Goal: Communication & Community: Answer question/provide support

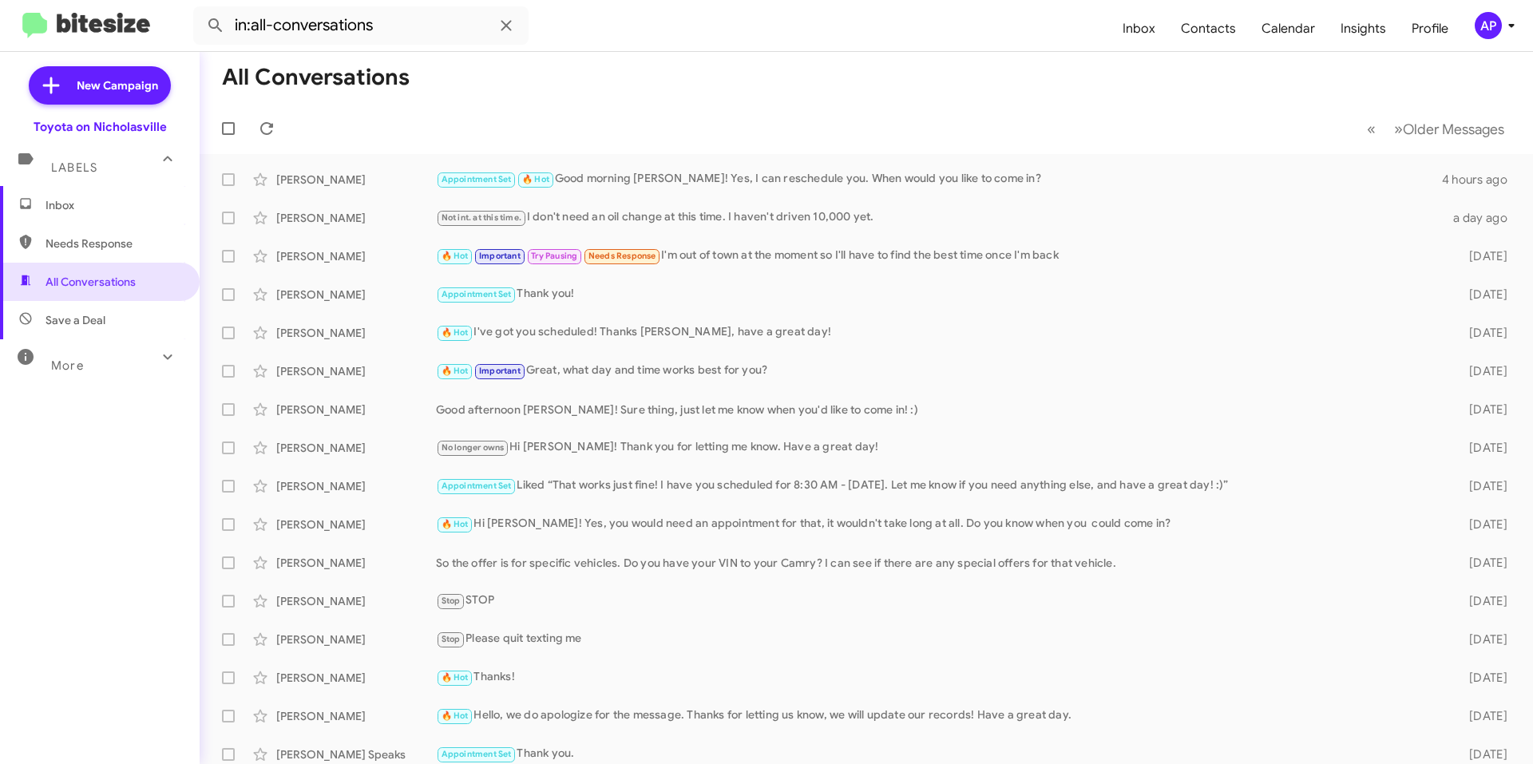
click at [97, 210] on span "Inbox" at bounding box center [114, 205] width 136 height 16
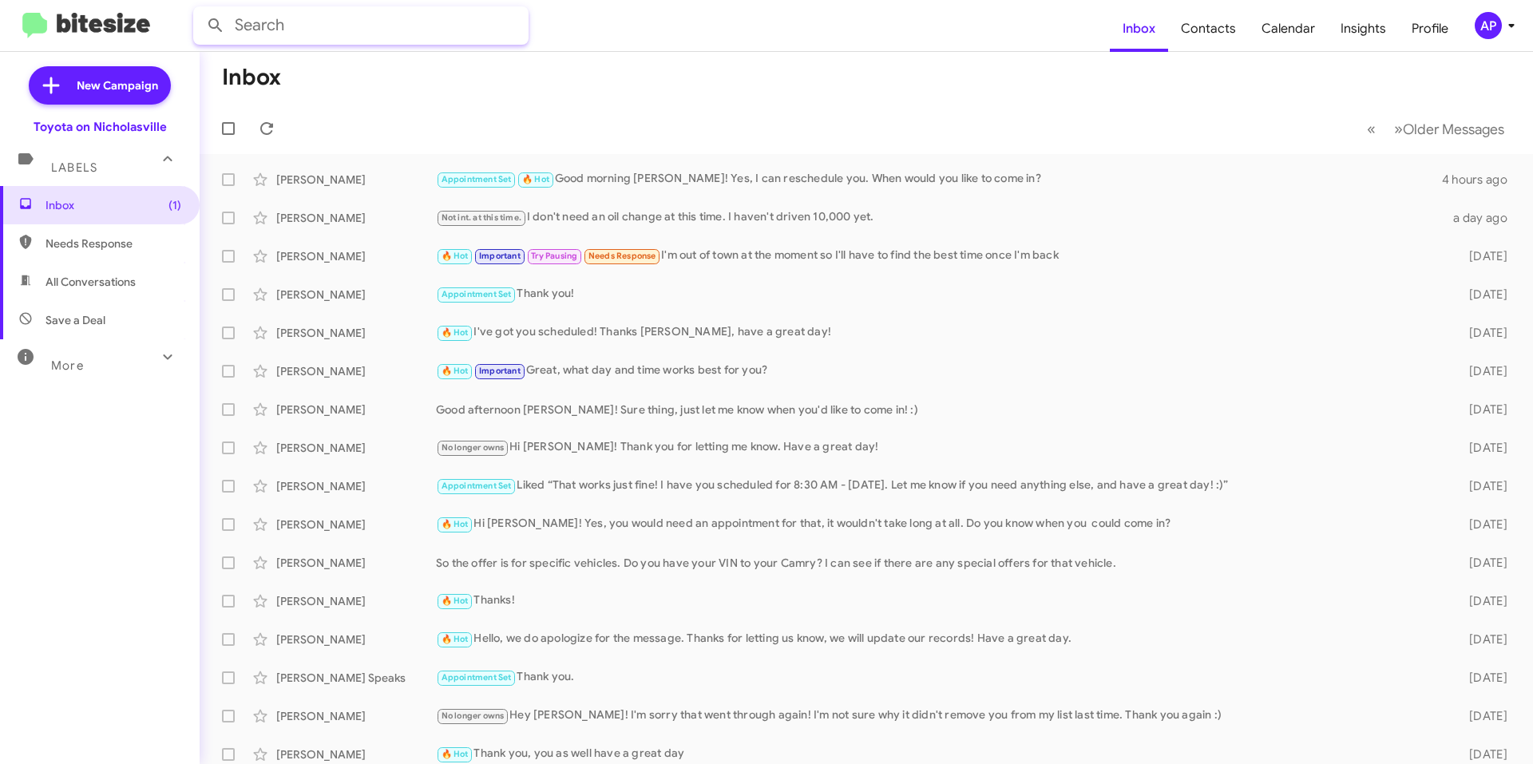
click at [488, 22] on input "text" at bounding box center [360, 25] width 335 height 38
type input "d"
type input "thi yhbddt Shbvsd Have a gre dd"
click at [612, 50] on mat-toolbar "thi yhbddt Shbvsd Have a gre dd Inbox Contacts Calendar Insights Profile AP" at bounding box center [766, 25] width 1533 height 51
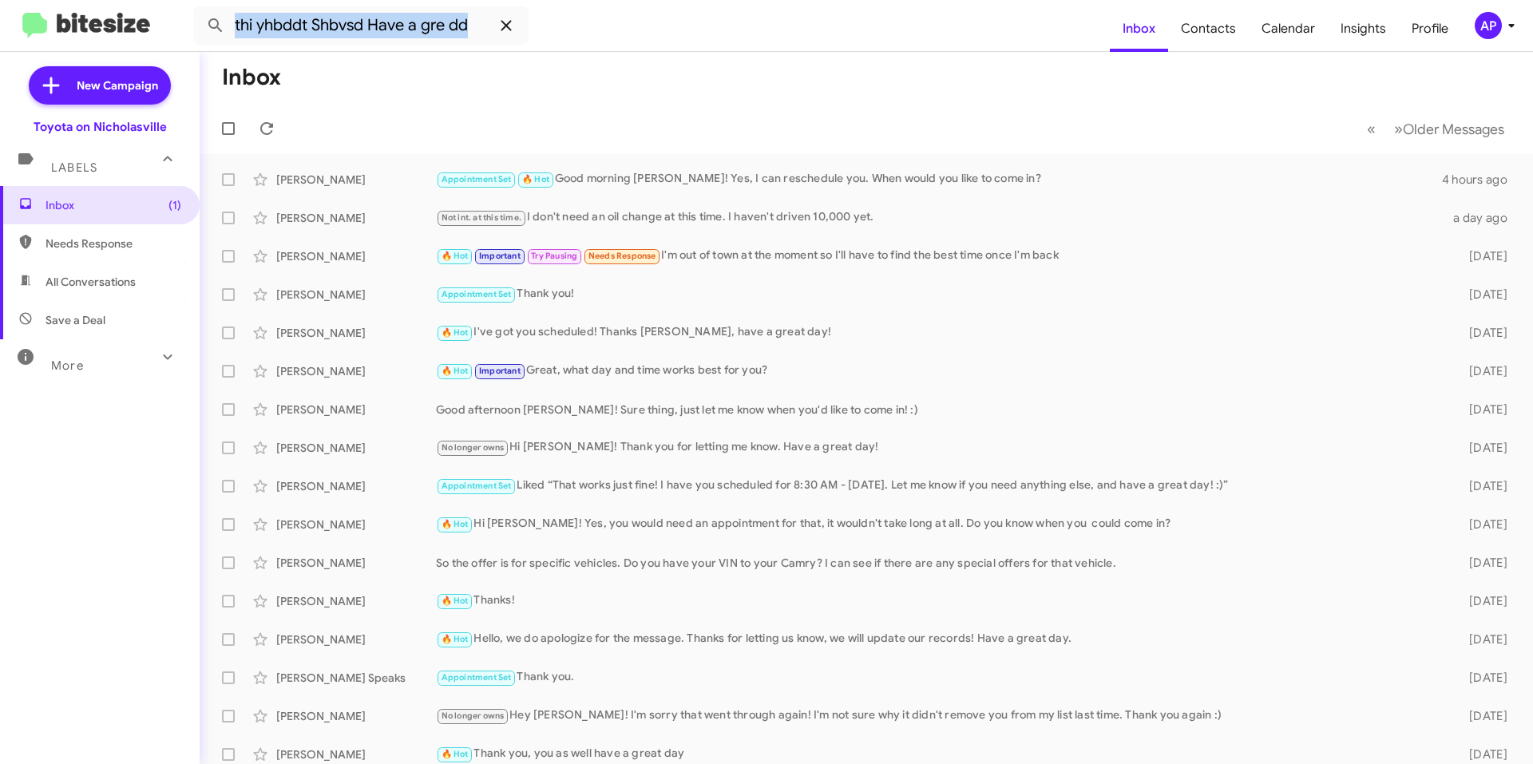
click at [503, 23] on icon at bounding box center [506, 25] width 10 height 10
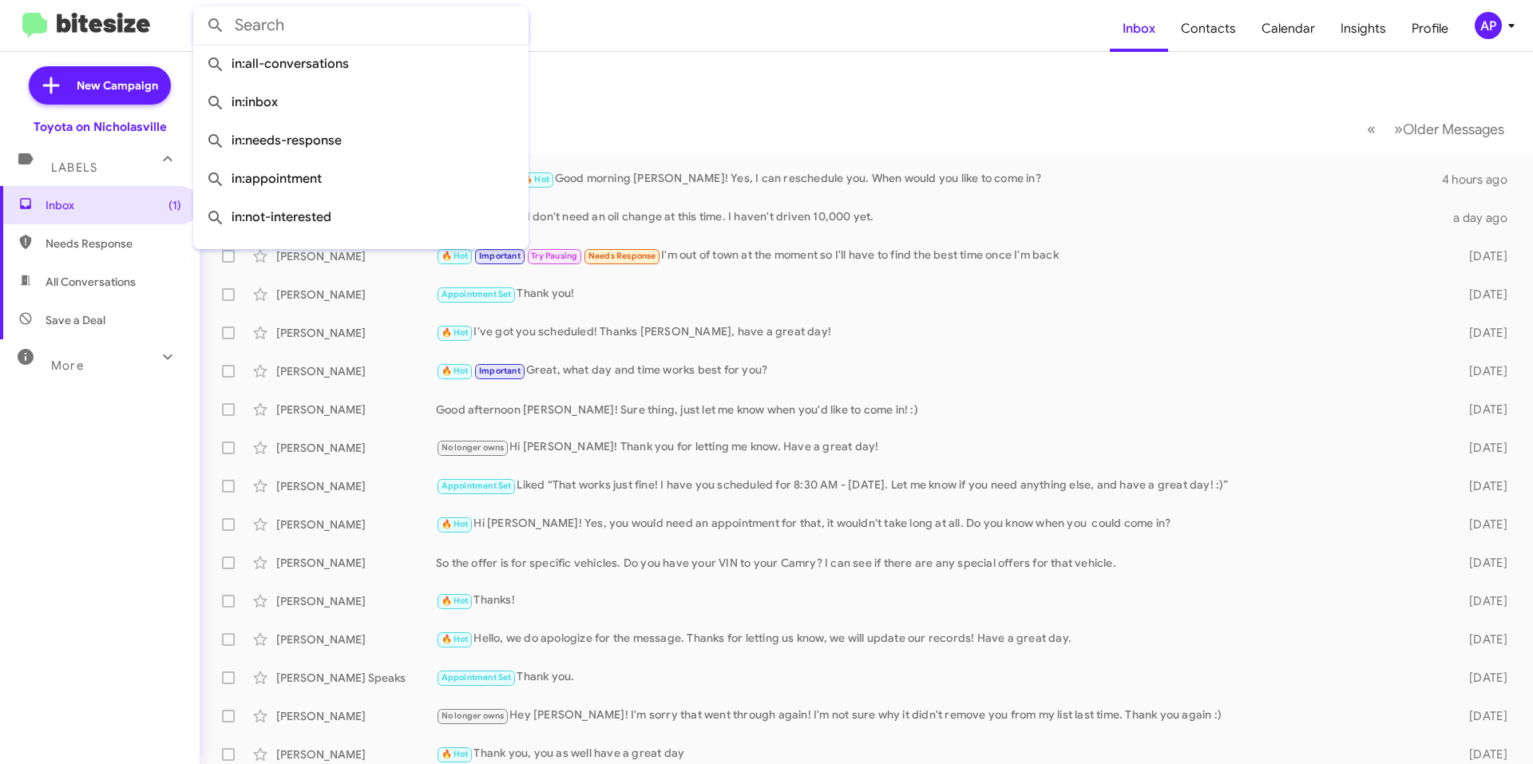
click at [503, 23] on div at bounding box center [360, 25] width 335 height 38
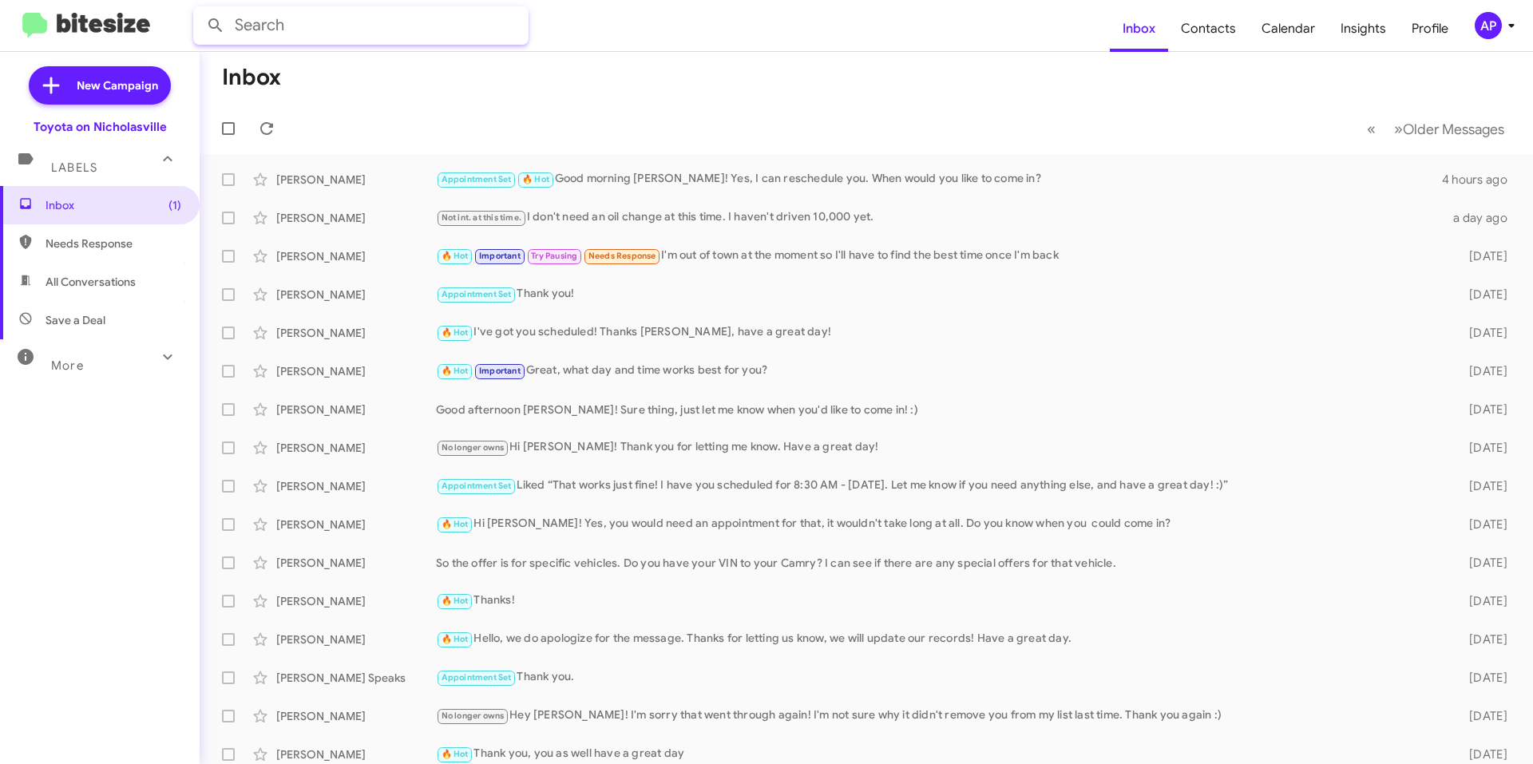
click at [442, 23] on input "text" at bounding box center [360, 25] width 335 height 38
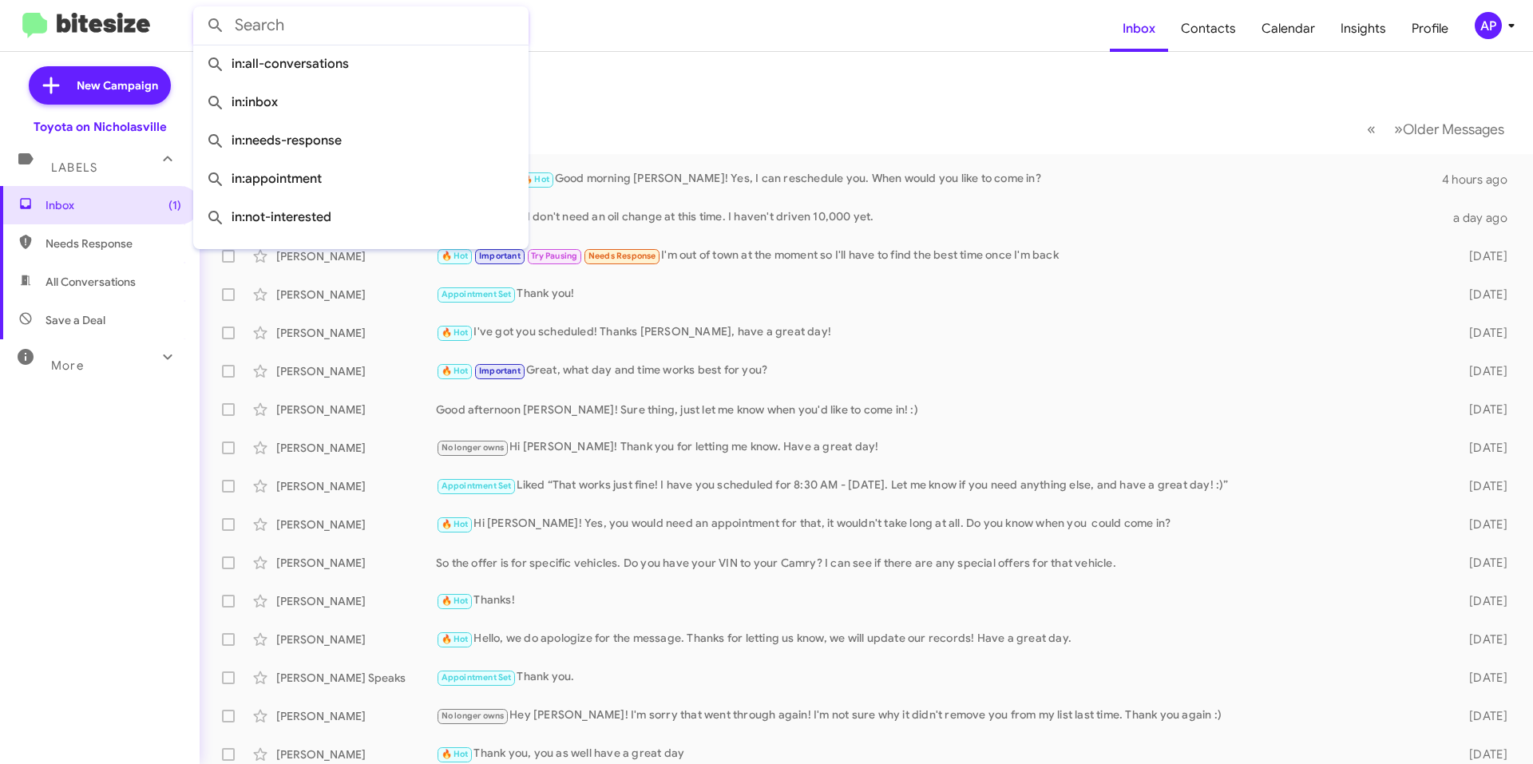
click at [690, 38] on form at bounding box center [651, 25] width 917 height 38
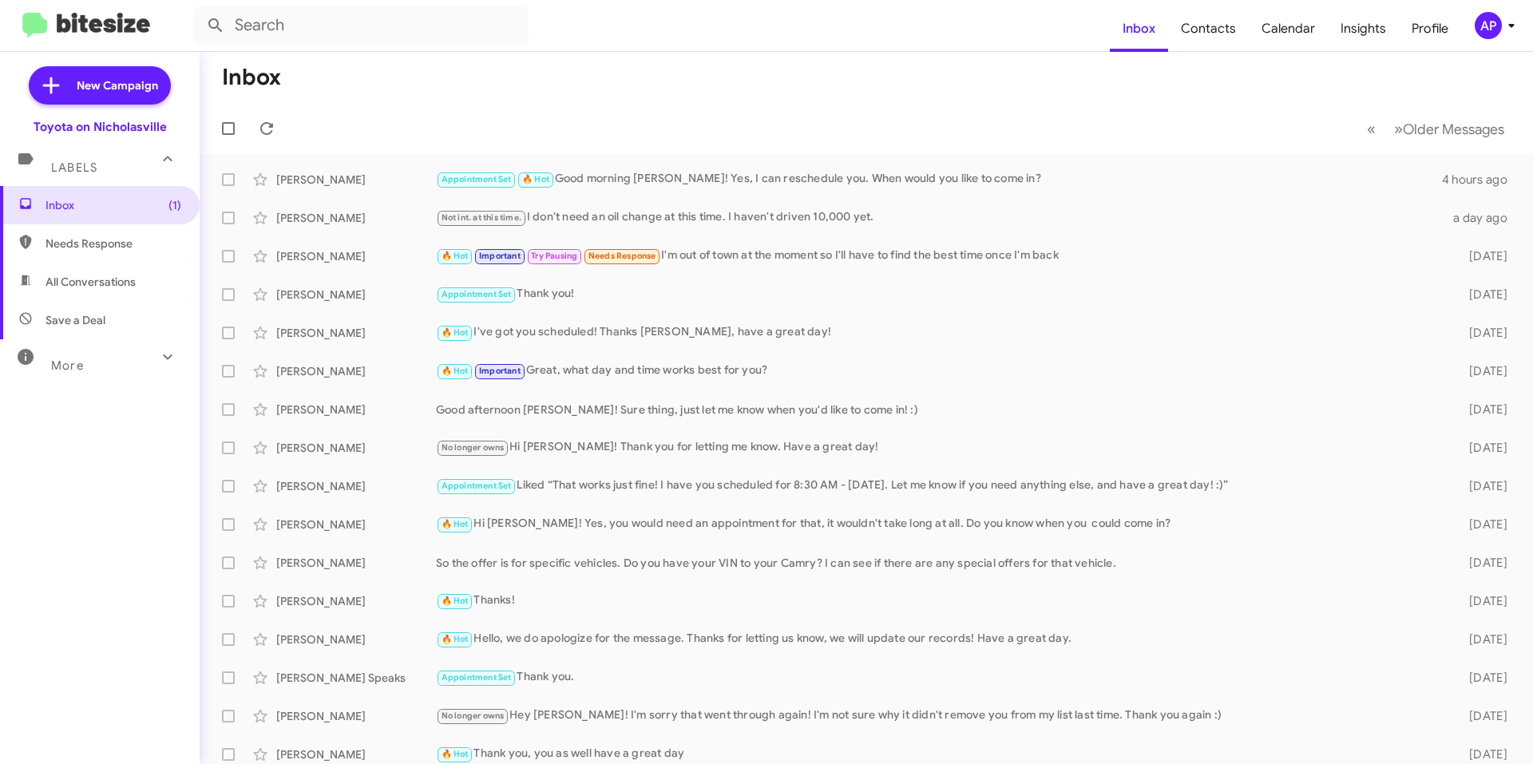
click at [654, 81] on mat-toolbar-row "Inbox" at bounding box center [867, 77] width 1334 height 51
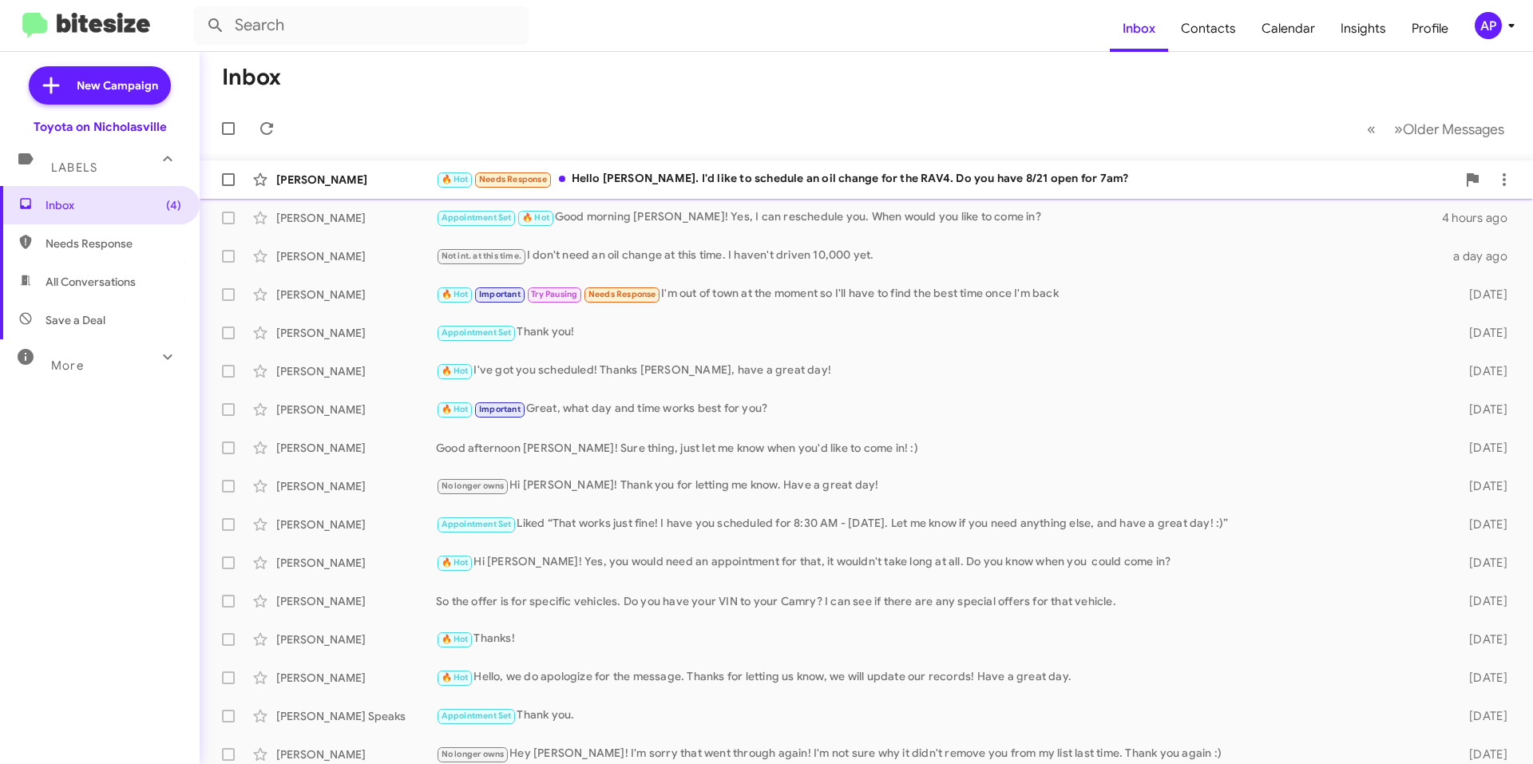
click at [858, 175] on div "🔥 Hot Needs Response Hello [PERSON_NAME]. I'd like to schedule an oil change fo…" at bounding box center [946, 179] width 1021 height 18
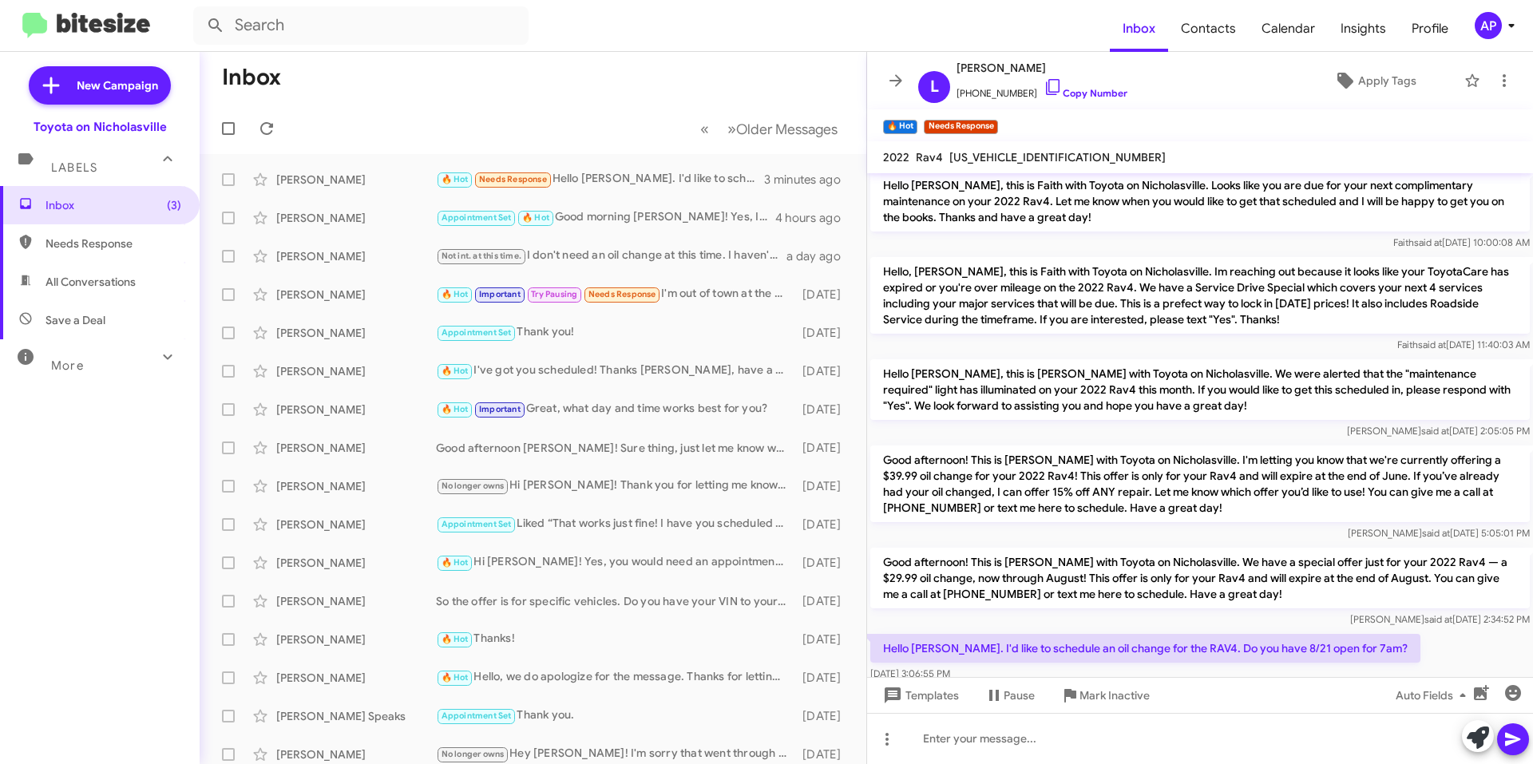
scroll to position [1180, 0]
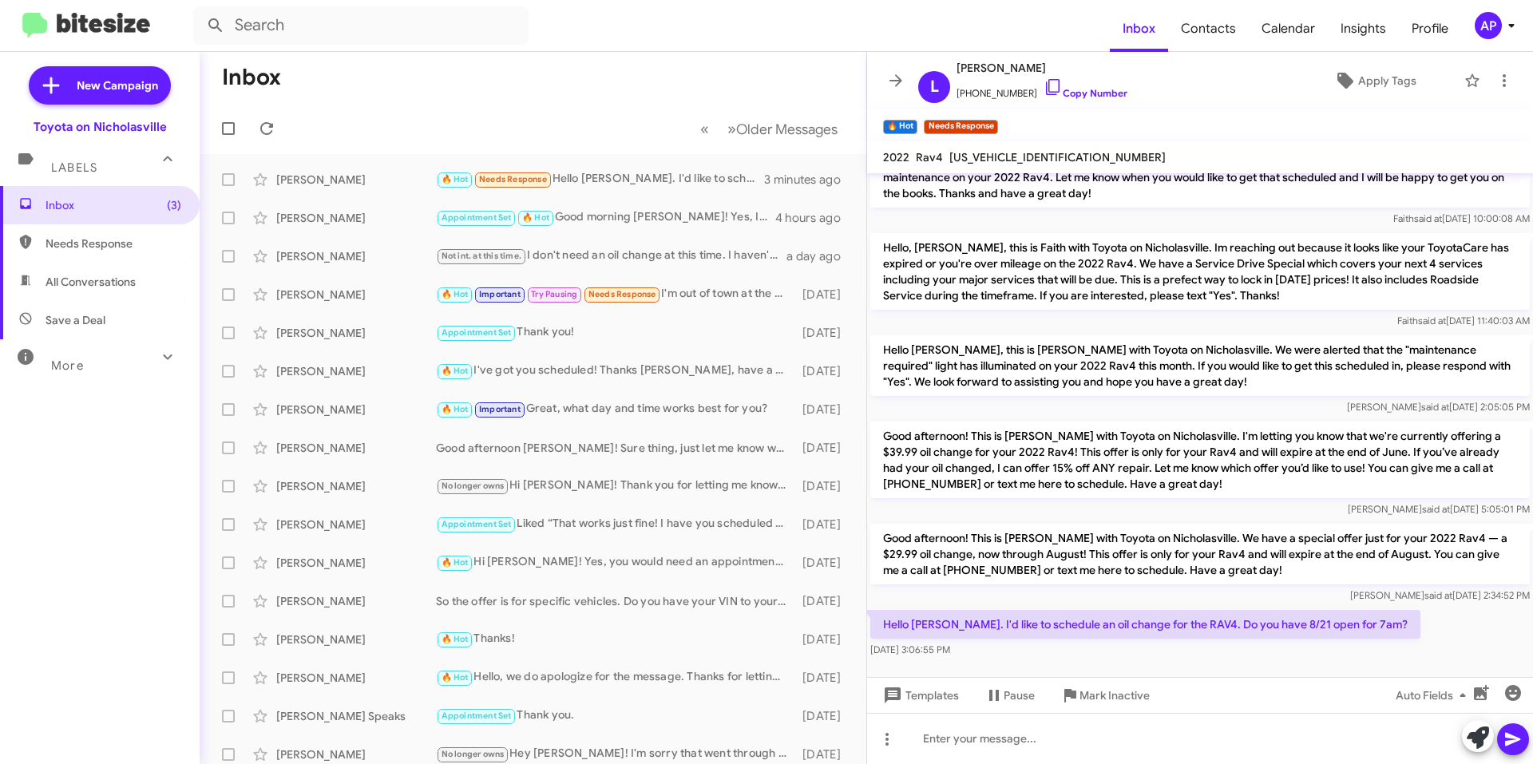
click at [995, 157] on span "[US_VEHICLE_IDENTIFICATION_NUMBER]" at bounding box center [1058, 157] width 216 height 14
copy span "[US_VEHICLE_IDENTIFICATION_NUMBER]"
click at [1196, 754] on div at bounding box center [1200, 738] width 666 height 51
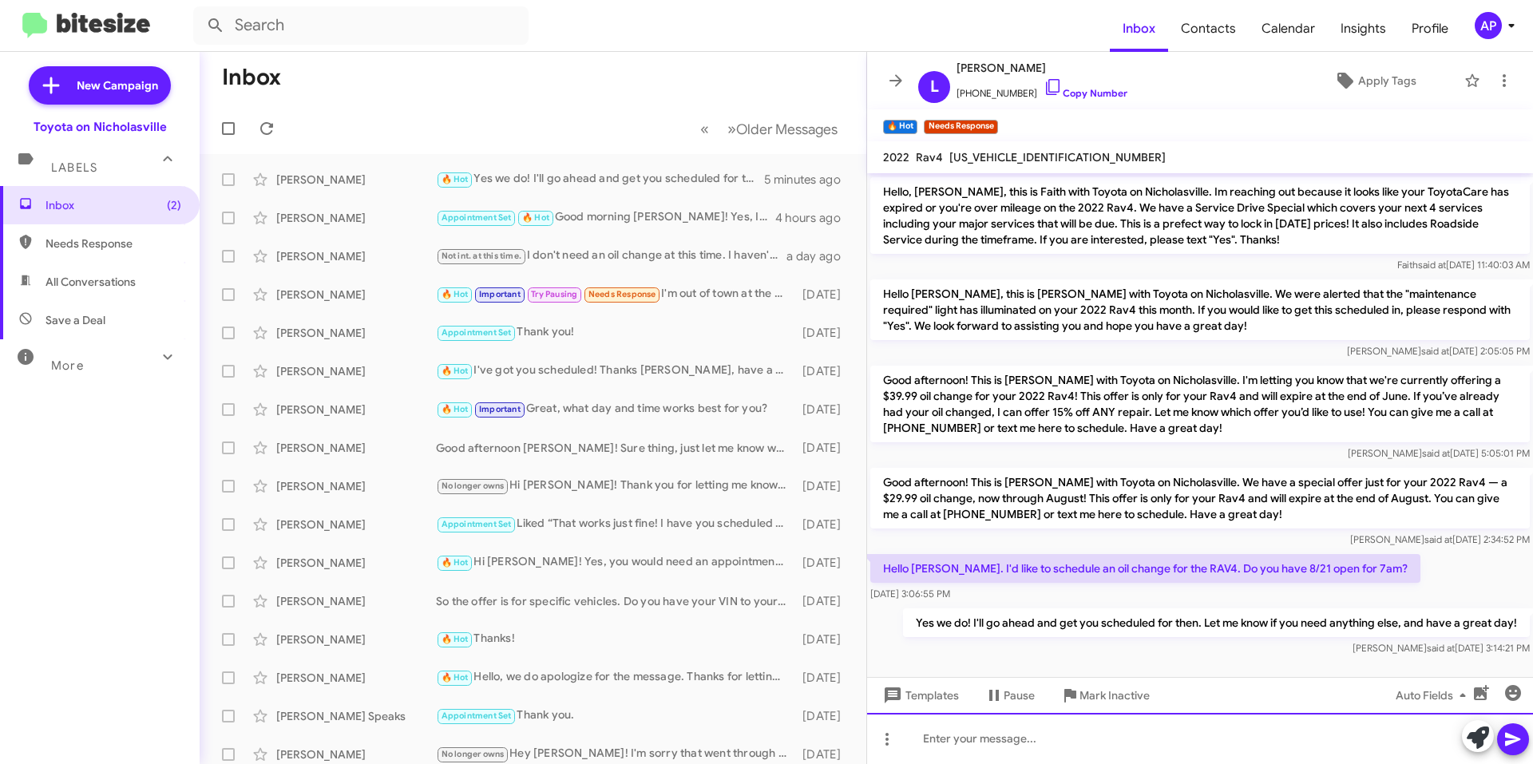
scroll to position [1387, 0]
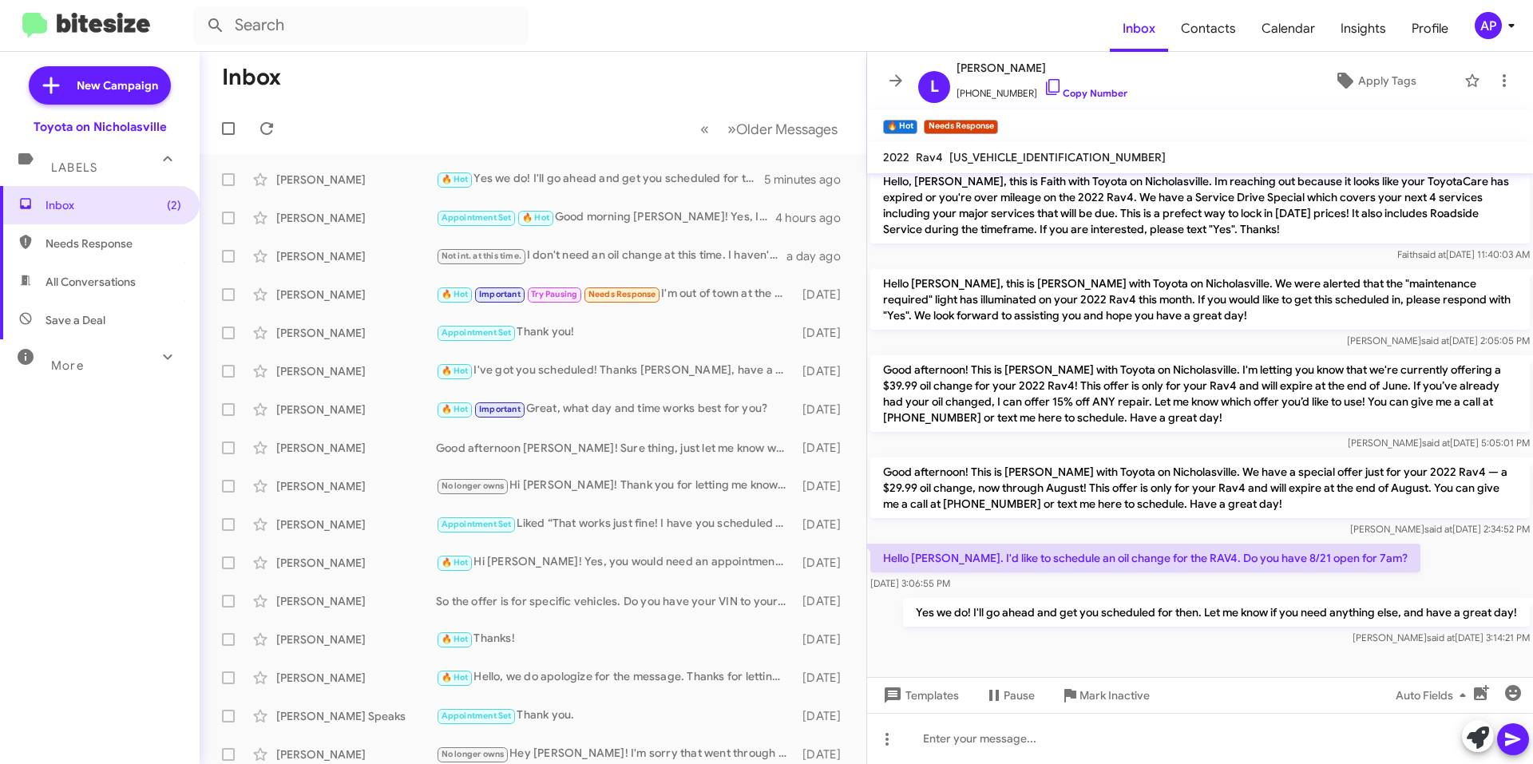
drag, startPoint x: 102, startPoint y: 282, endPoint x: 106, endPoint y: 274, distance: 8.9
click at [101, 282] on span "All Conversations" at bounding box center [91, 282] width 90 height 16
type input "in:all-conversations"
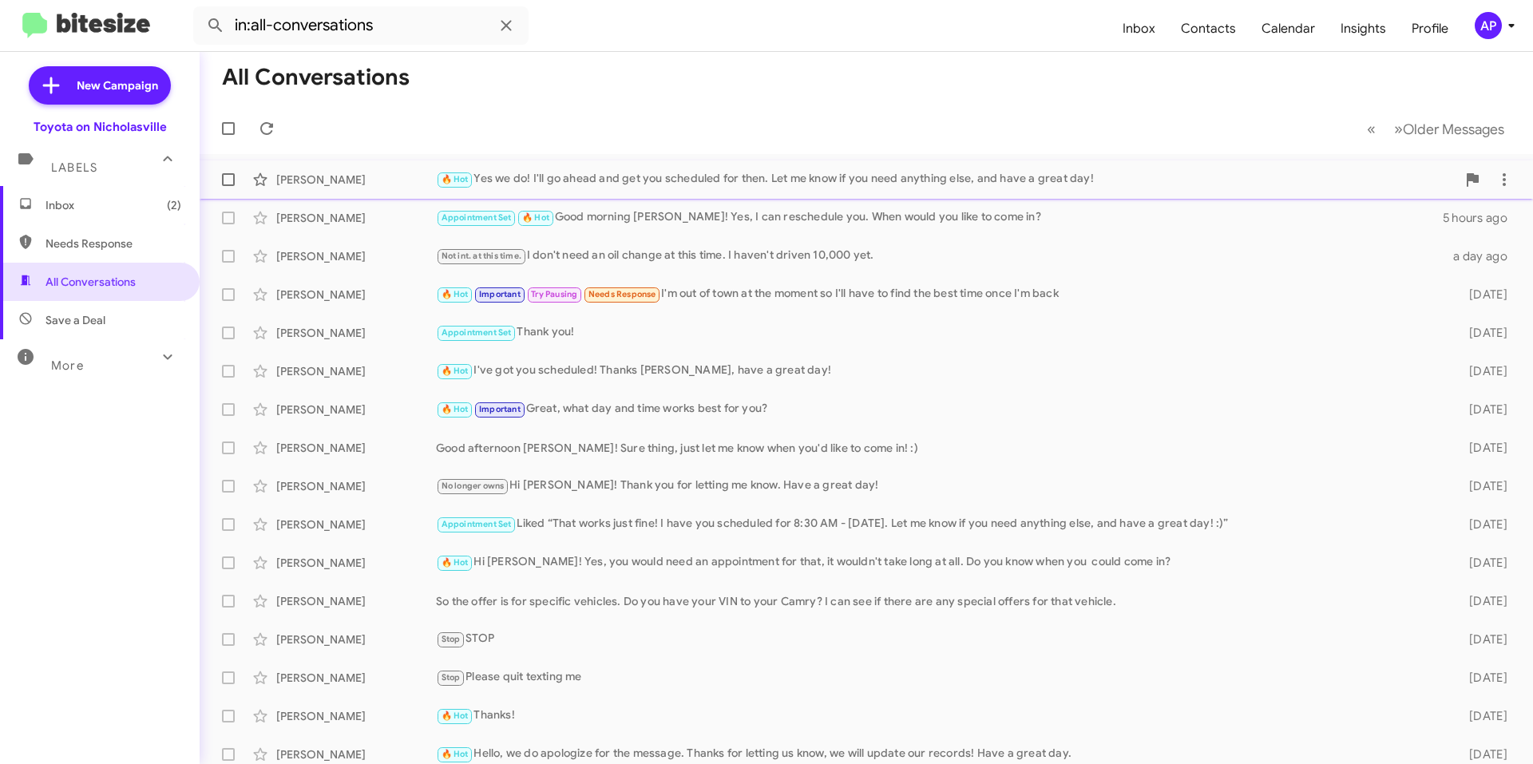
click at [668, 184] on div "🔥 Hot Yes we do! I'll go ahead and get you scheduled for then. Let me know if y…" at bounding box center [946, 179] width 1021 height 18
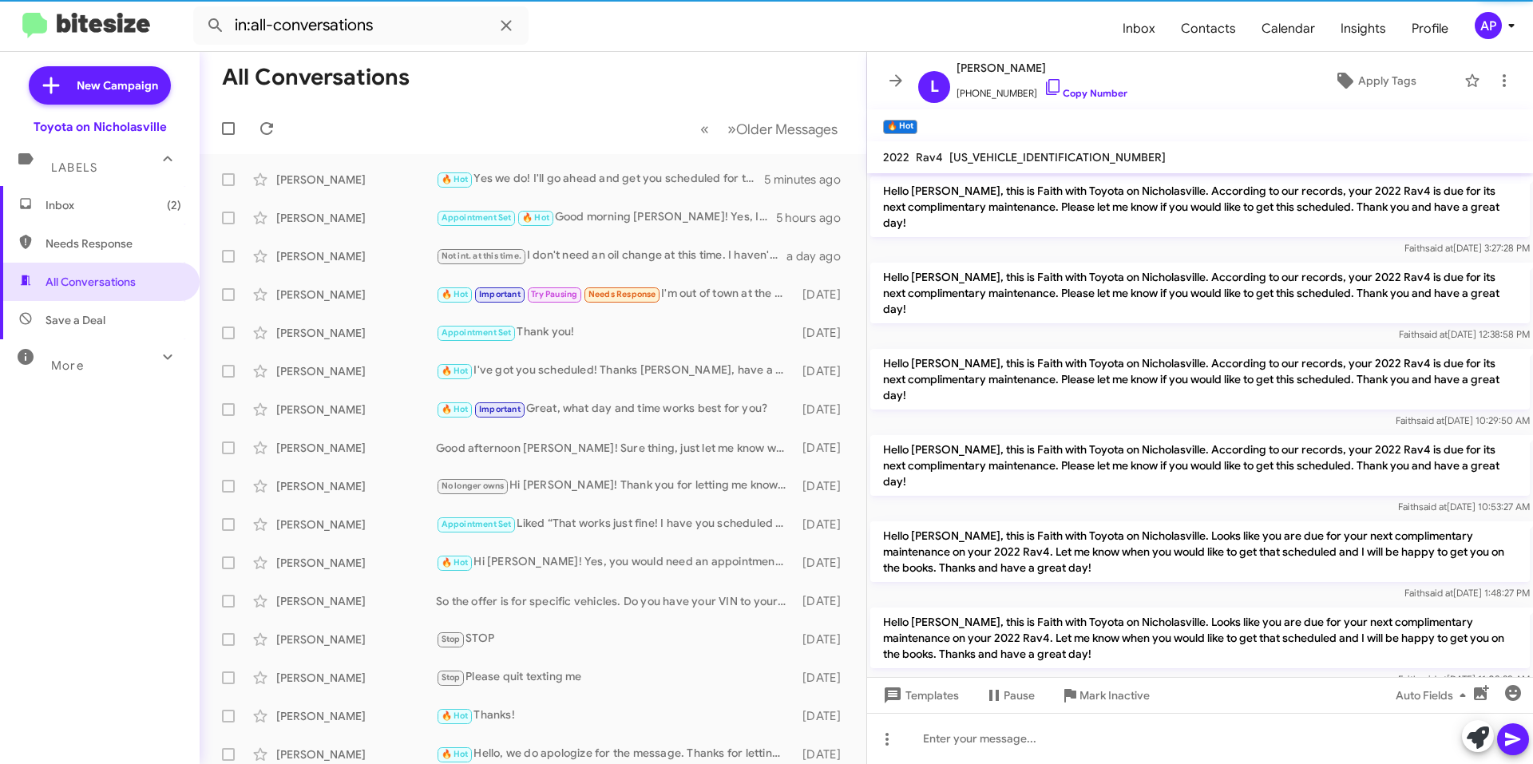
scroll to position [1205, 0]
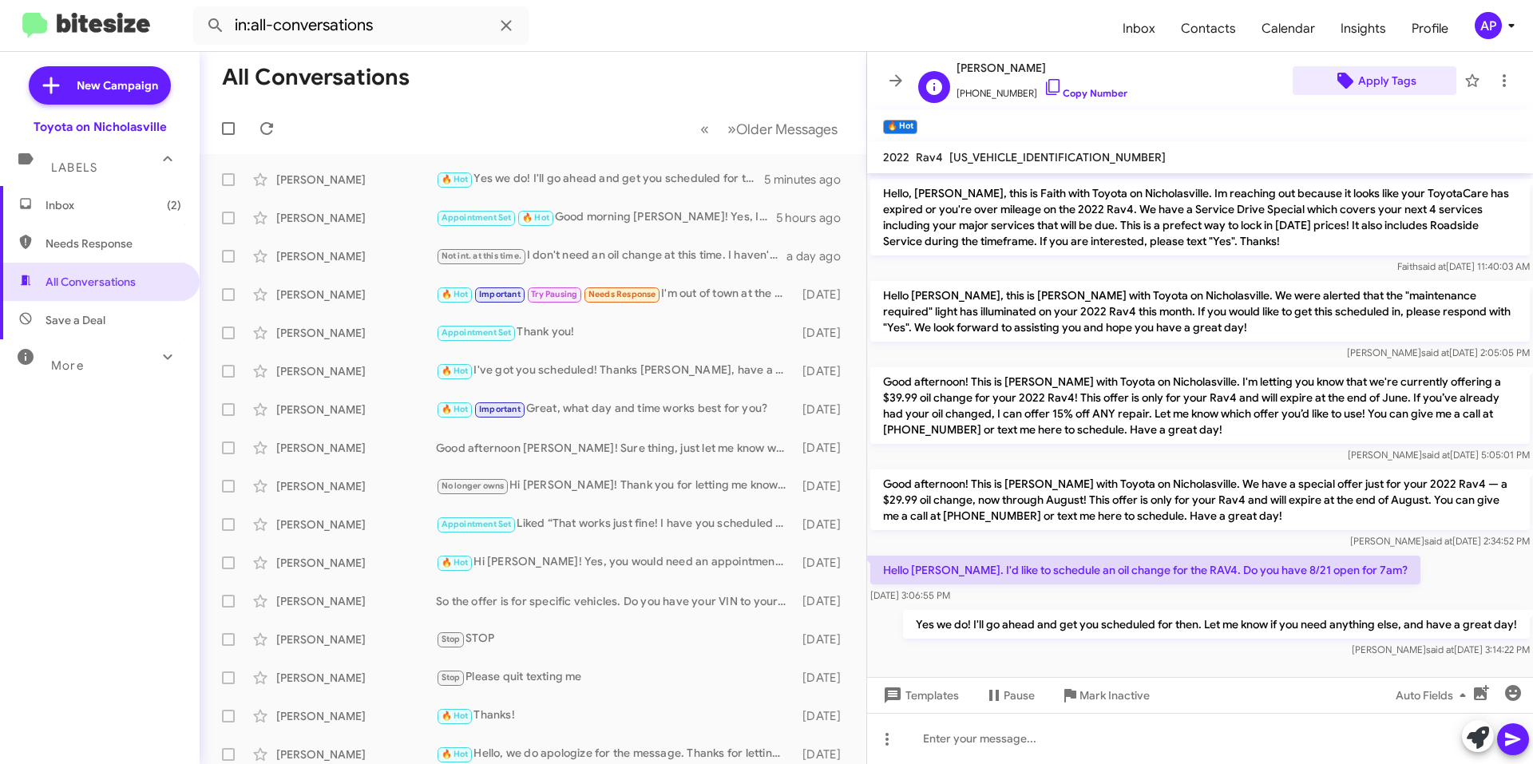
click at [1395, 86] on span "Apply Tags" at bounding box center [1388, 80] width 58 height 29
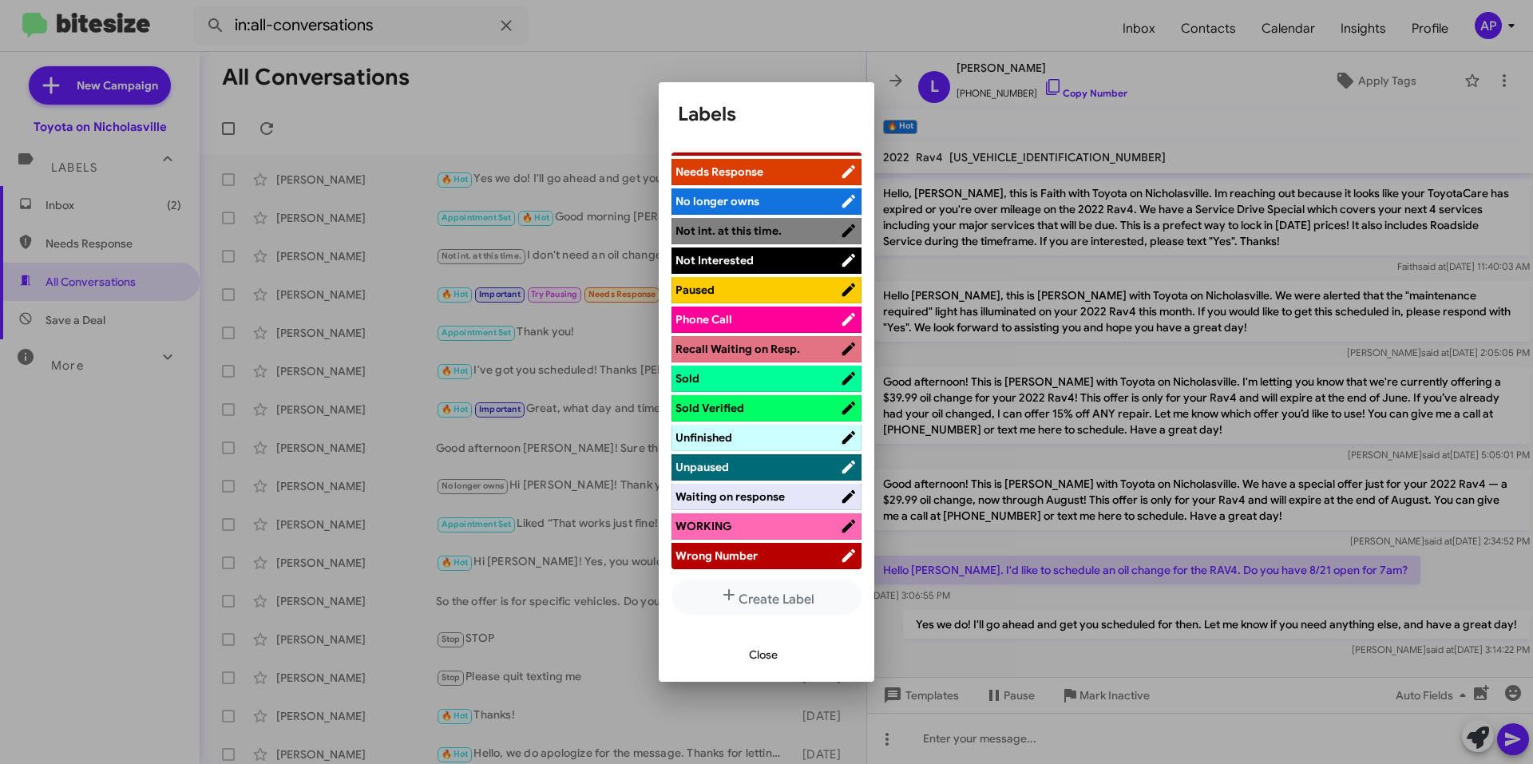
scroll to position [0, 0]
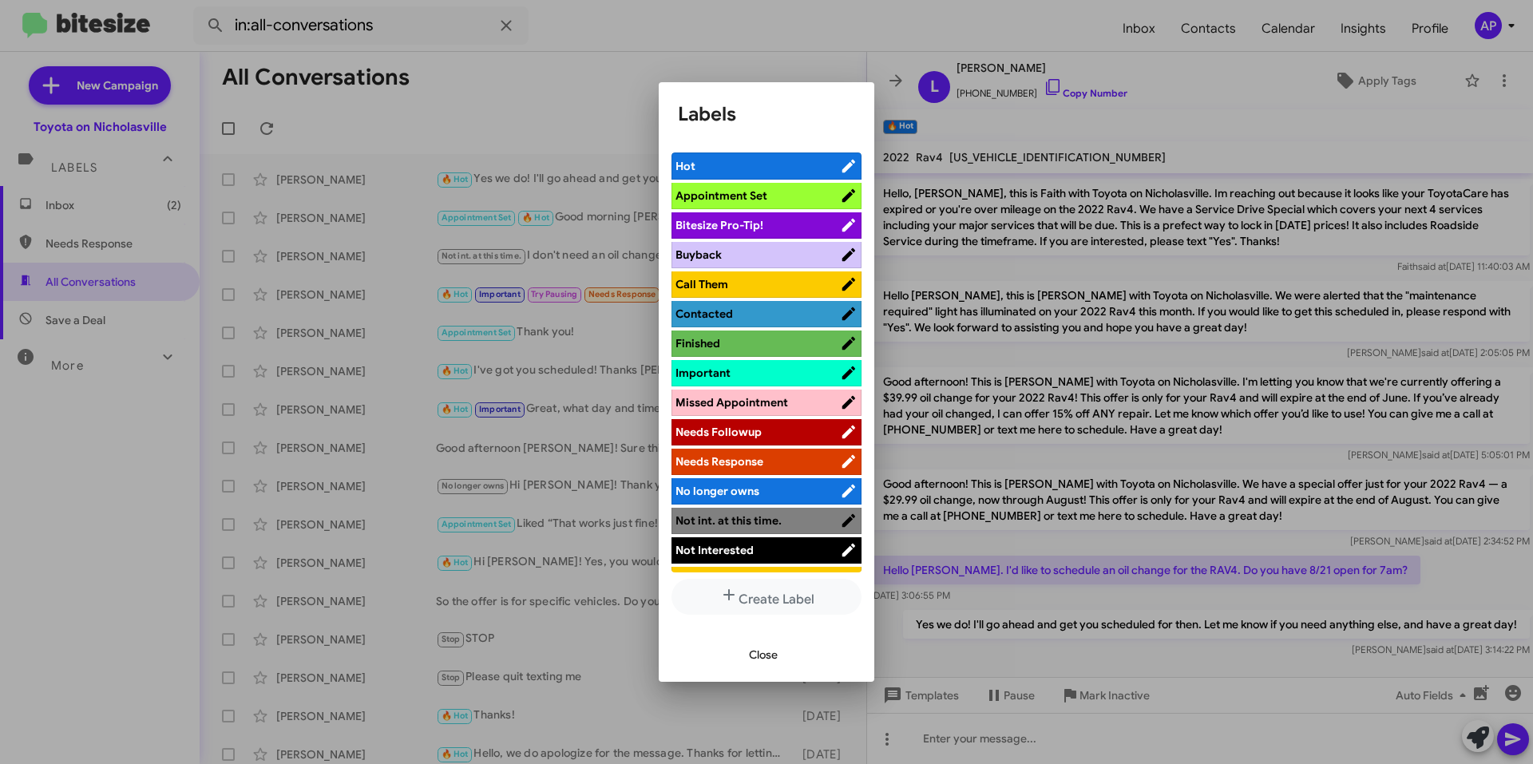
click at [751, 193] on span "Appointment Set" at bounding box center [722, 195] width 92 height 14
click at [779, 165] on span "Hot" at bounding box center [748, 166] width 145 height 16
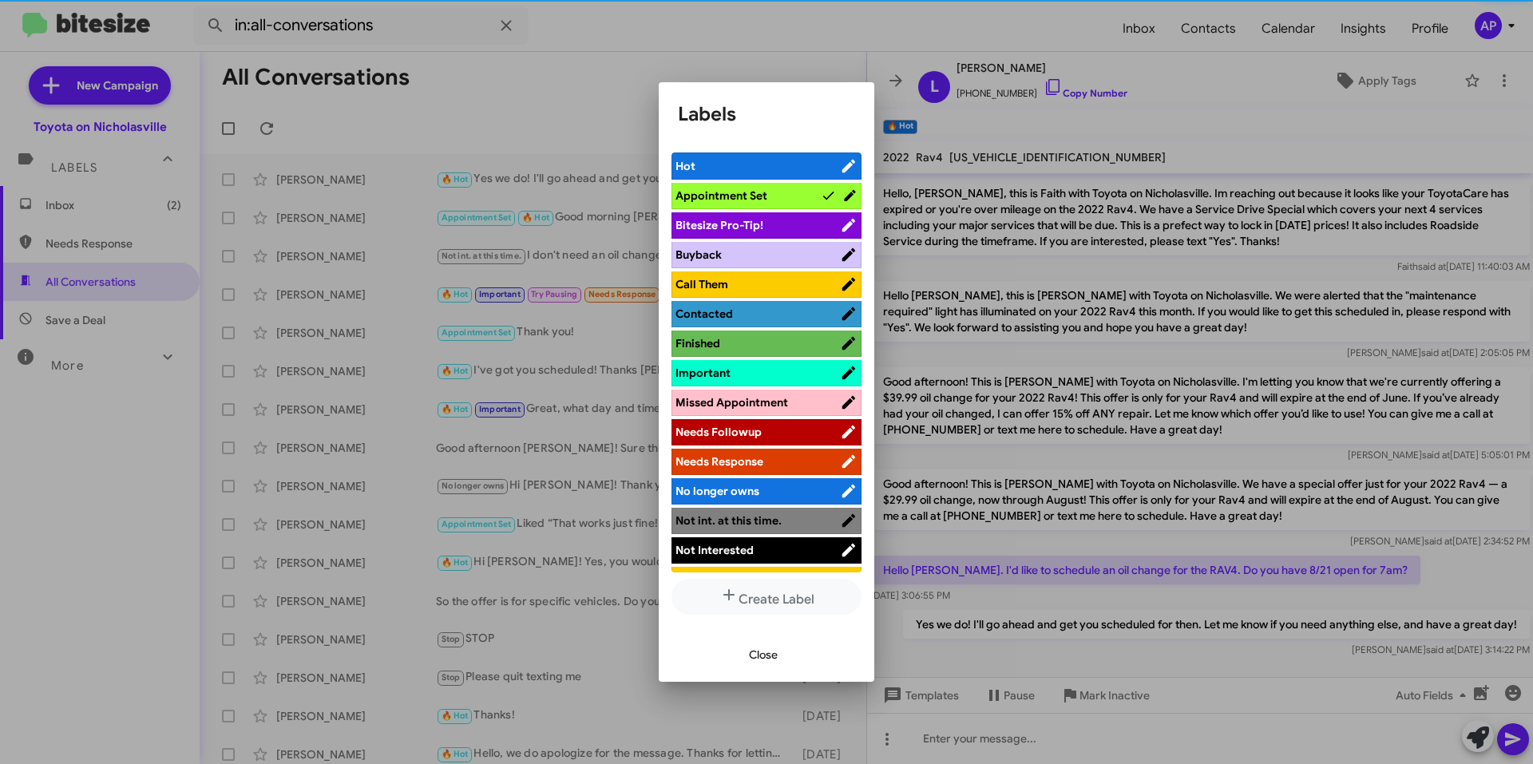
click at [763, 652] on span "Close" at bounding box center [763, 655] width 29 height 29
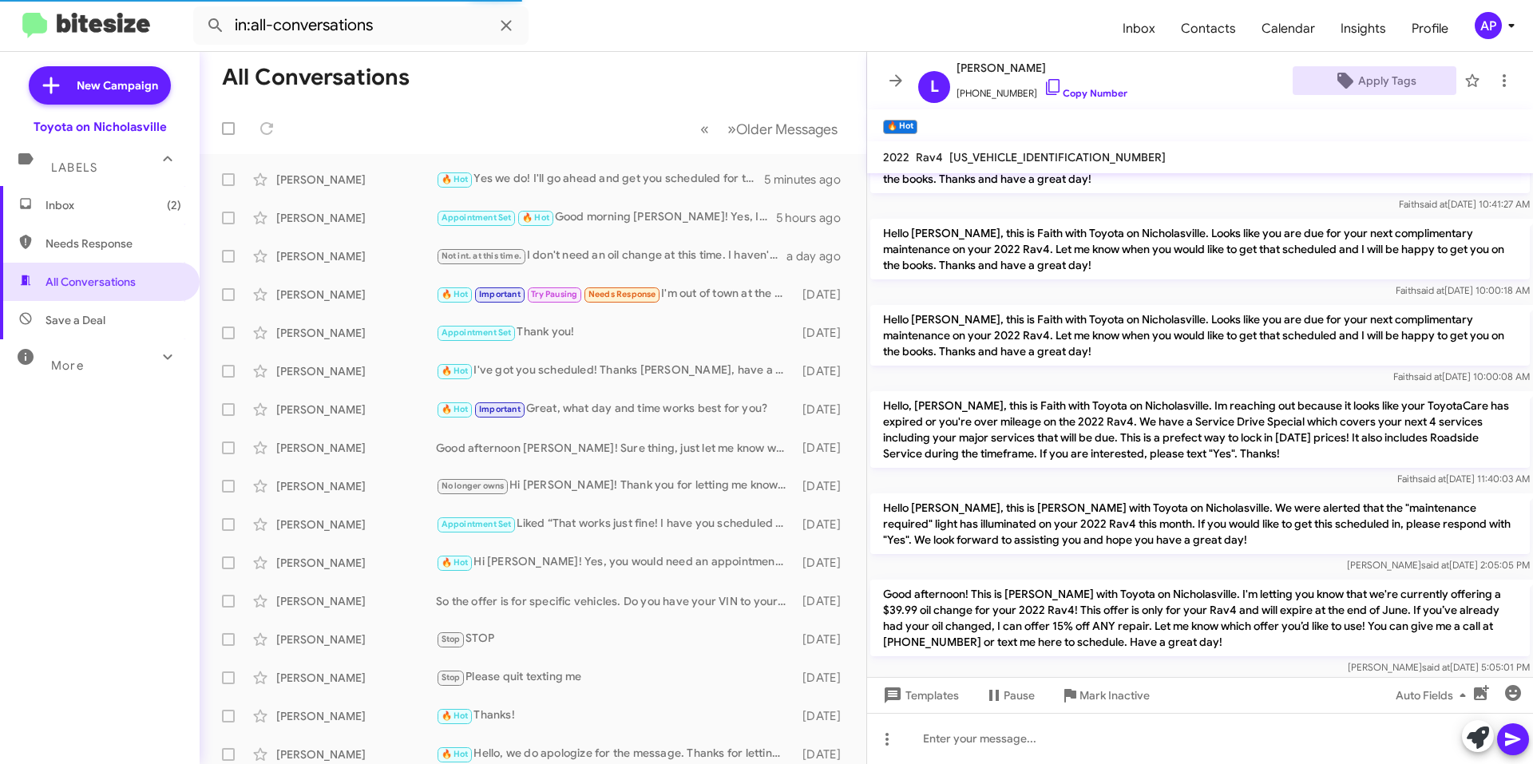
scroll to position [1205, 0]
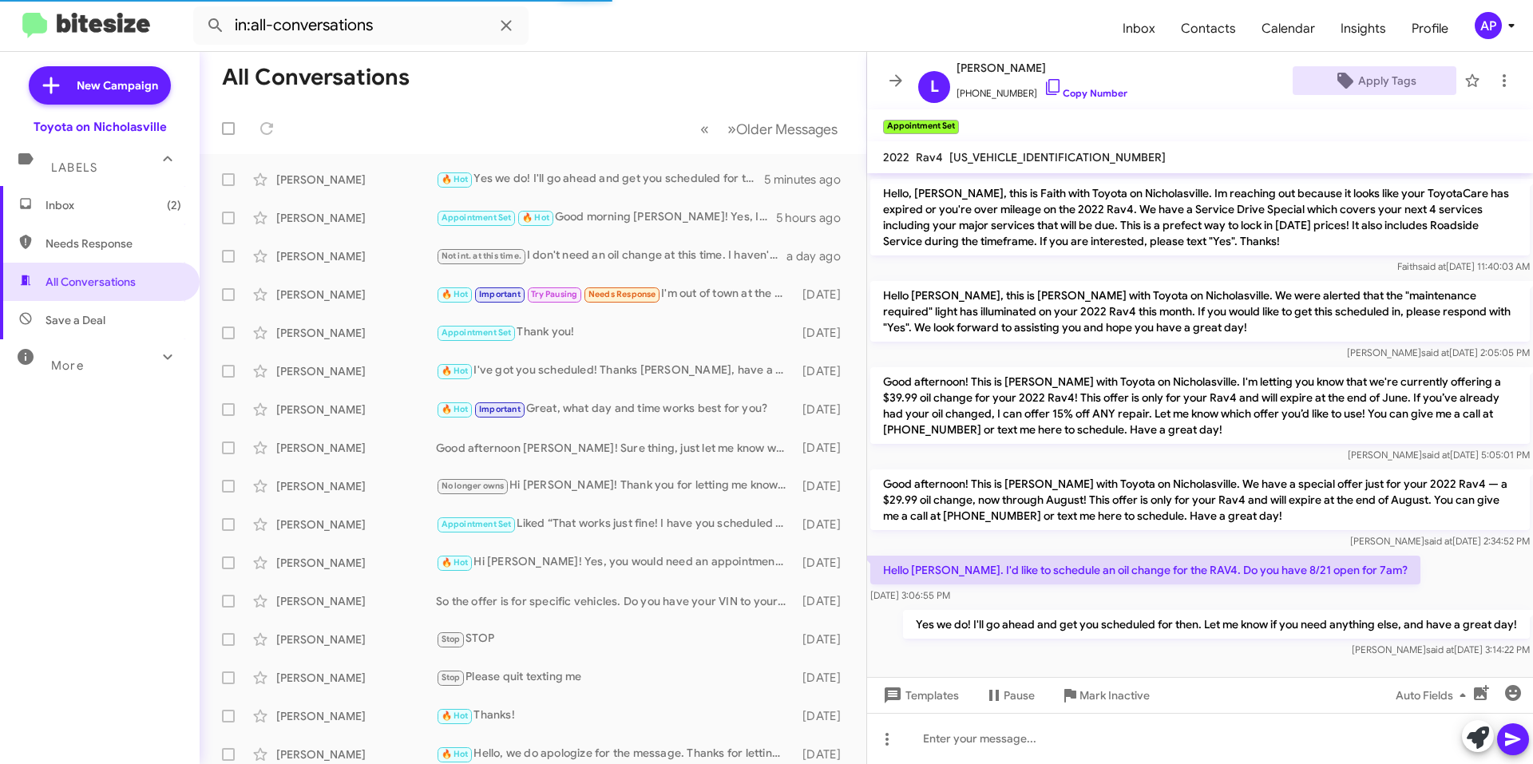
click at [120, 200] on span "Inbox (2)" at bounding box center [114, 205] width 136 height 16
